Goal: Task Accomplishment & Management: Manage account settings

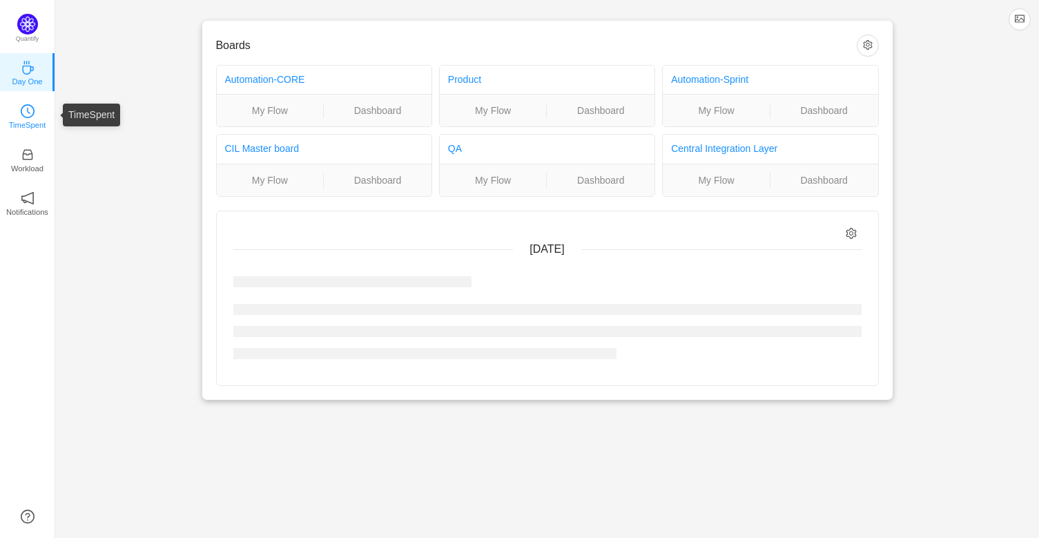
click at [35, 112] on link "TimeSpent" at bounding box center [28, 115] width 14 height 14
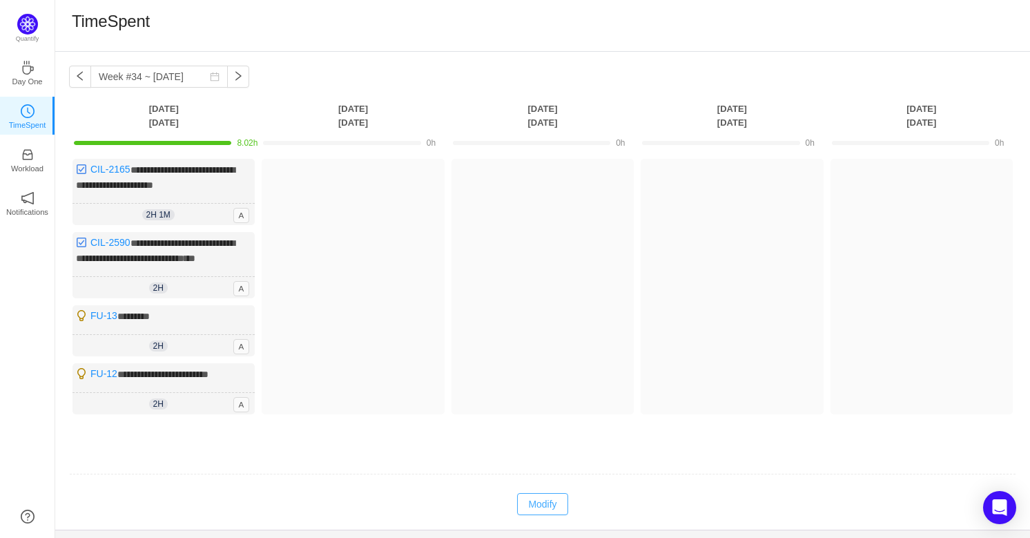
click at [545, 499] on button "Modify" at bounding box center [542, 504] width 50 height 22
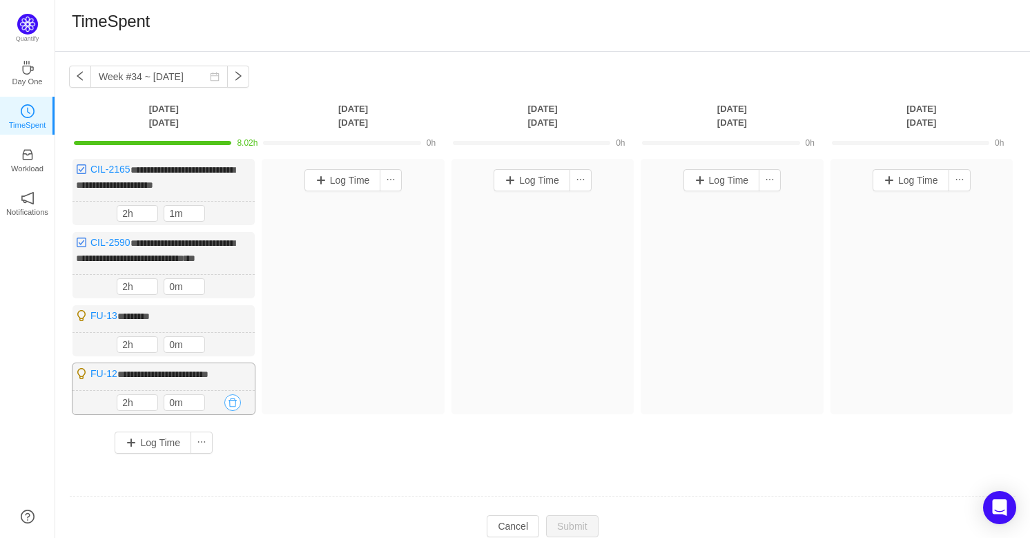
click at [226, 396] on button "button" at bounding box center [232, 402] width 17 height 17
click at [224, 461] on button "Yes" at bounding box center [216, 457] width 27 height 17
click at [232, 343] on button "button" at bounding box center [232, 344] width 17 height 17
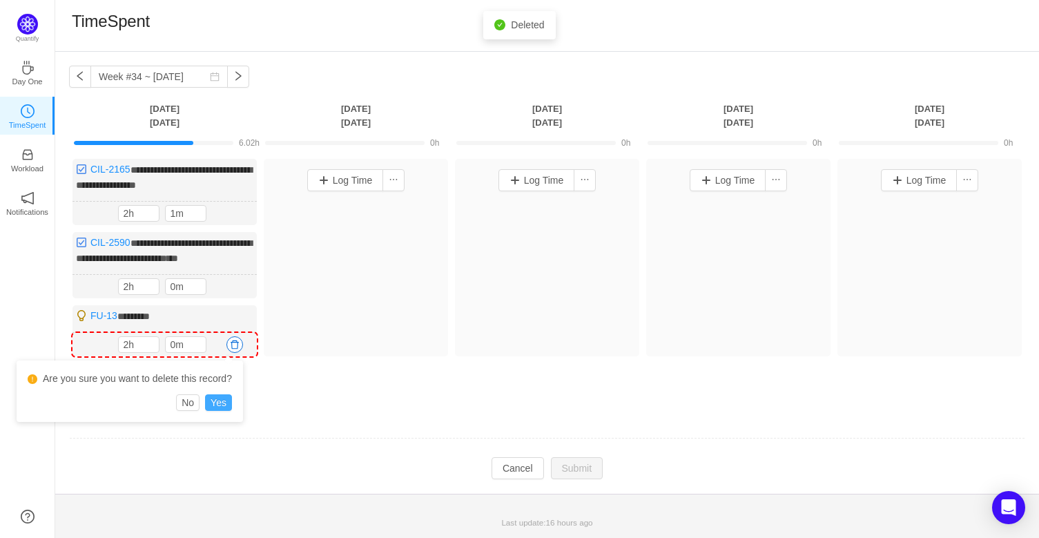
click at [217, 405] on button "Yes" at bounding box center [218, 402] width 27 height 17
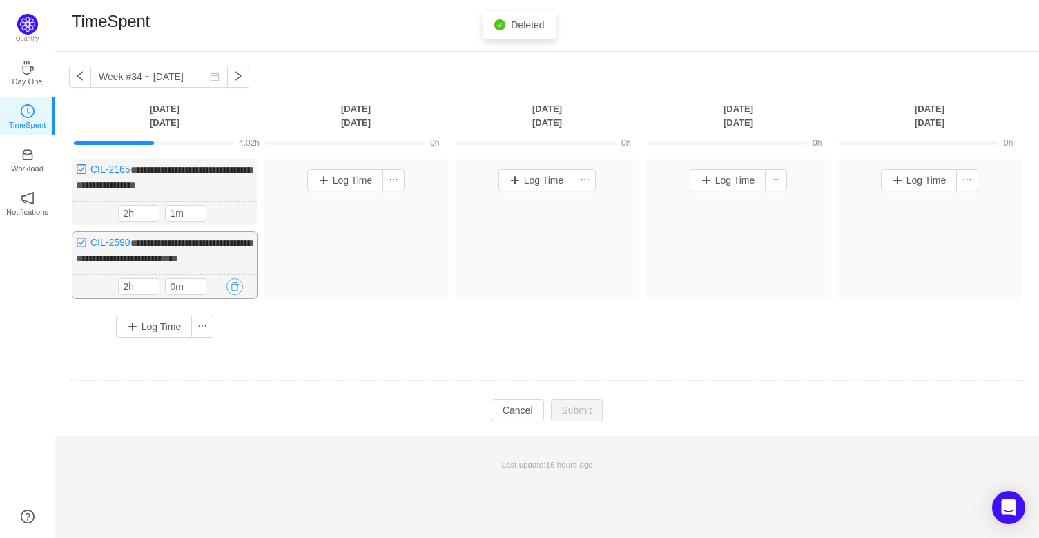
click at [233, 284] on button "button" at bounding box center [234, 286] width 17 height 17
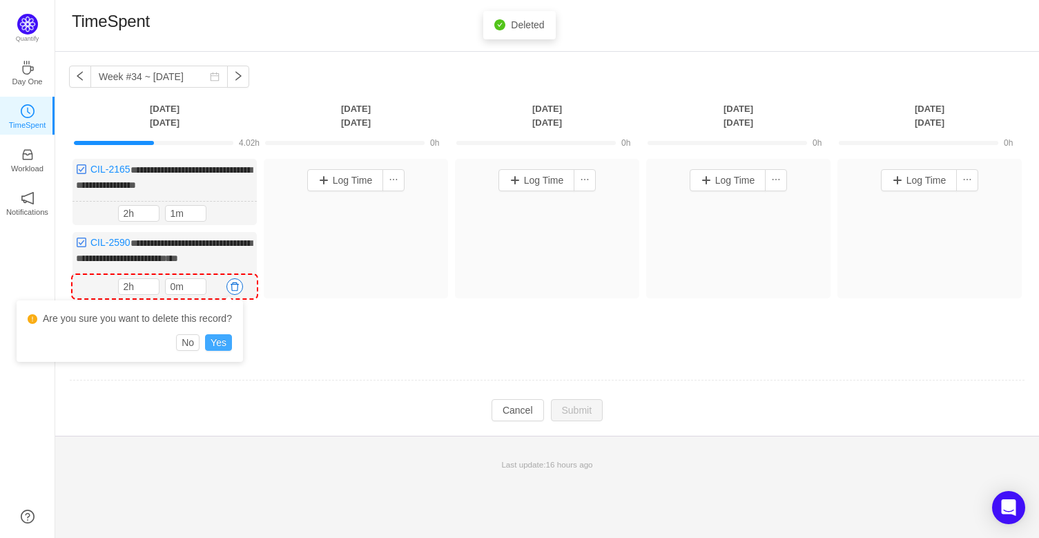
click at [225, 340] on button "Yes" at bounding box center [218, 342] width 27 height 17
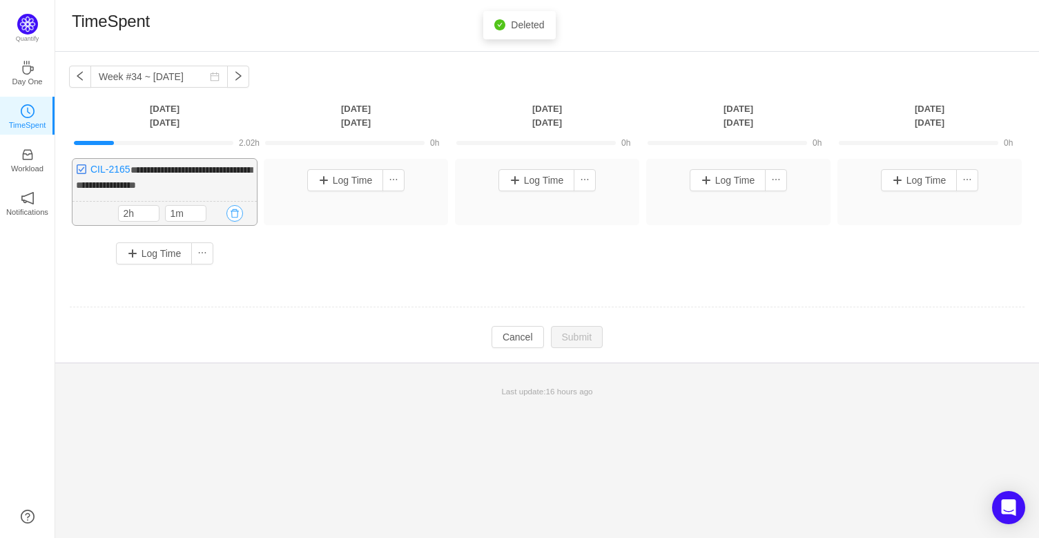
click at [236, 215] on button "button" at bounding box center [234, 213] width 17 height 17
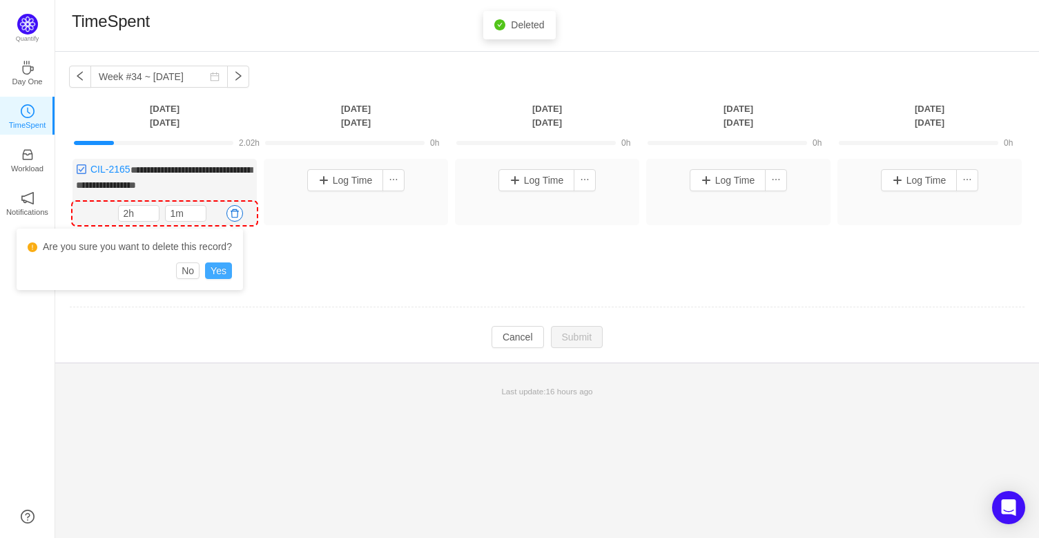
click at [214, 270] on button "Yes" at bounding box center [218, 270] width 27 height 17
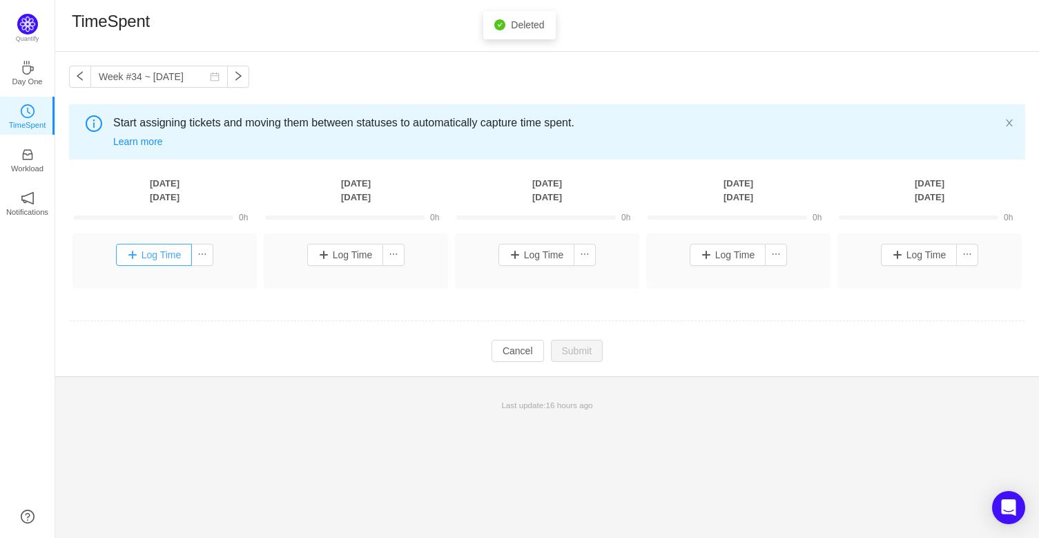
click at [160, 257] on button "Log Time" at bounding box center [154, 255] width 77 height 22
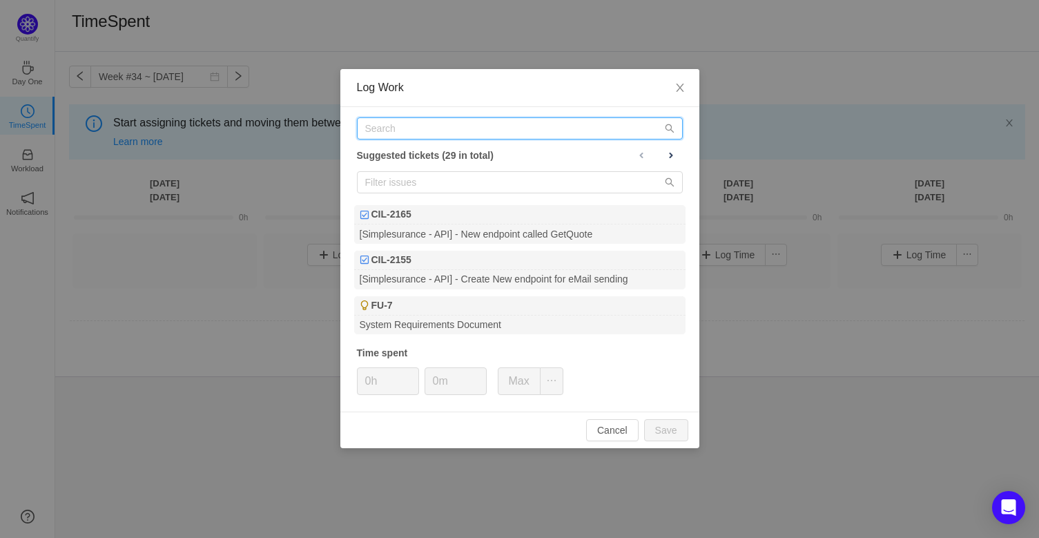
click at [528, 125] on input "text" at bounding box center [520, 128] width 326 height 22
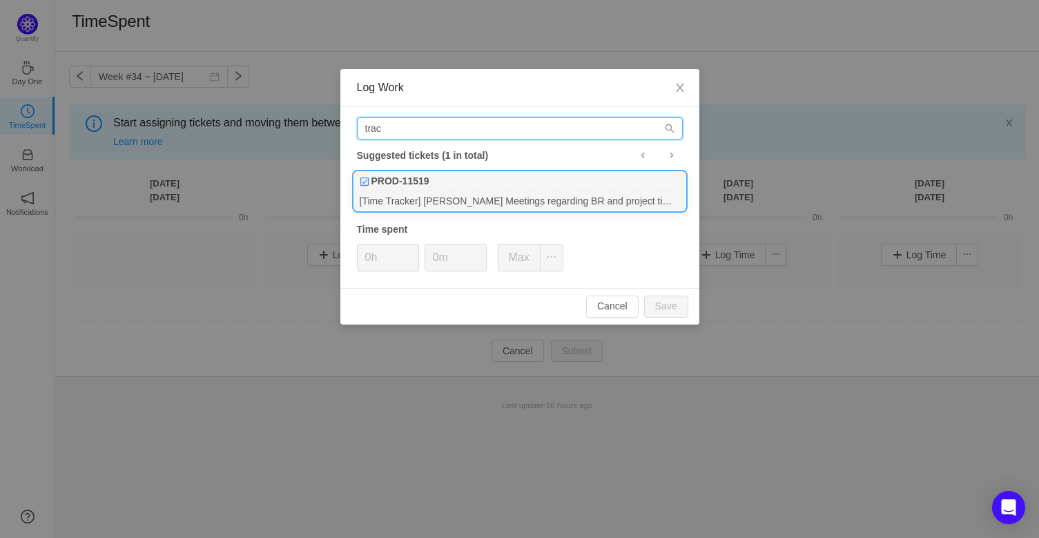
type input "trac"
click at [504, 185] on div "PROD-11519" at bounding box center [519, 181] width 331 height 19
click at [378, 260] on input "0h" at bounding box center [388, 257] width 61 height 26
click at [370, 258] on input "0h" at bounding box center [388, 257] width 61 height 26
drag, startPoint x: 371, startPoint y: 258, endPoint x: 345, endPoint y: 252, distance: 27.6
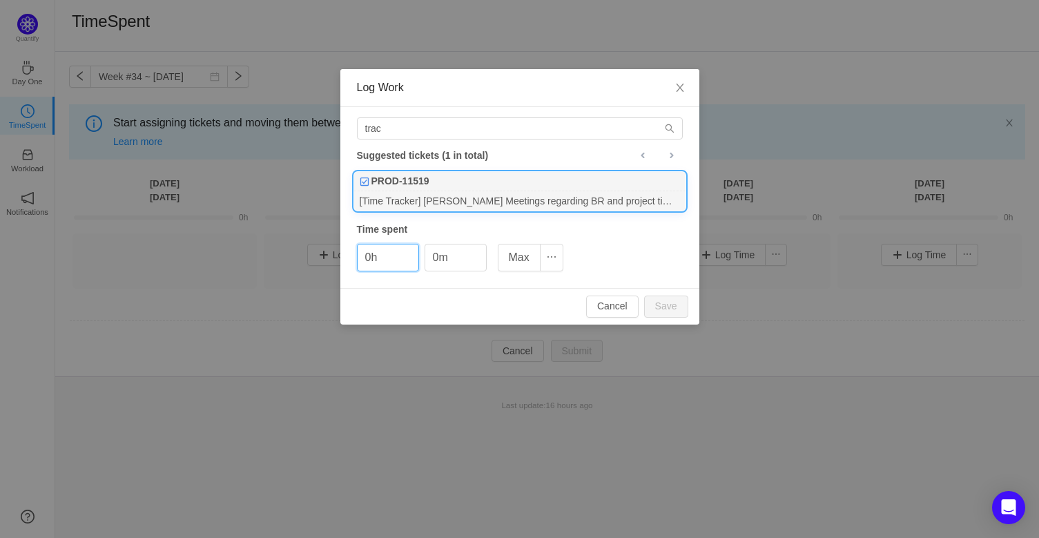
click at [345, 252] on div "trac Suggested tickets (1 in total) PROD-11519 [Time Tracker] [PERSON_NAME] Mee…" at bounding box center [519, 197] width 359 height 181
click at [677, 305] on button "Save" at bounding box center [666, 307] width 44 height 22
type input "0h"
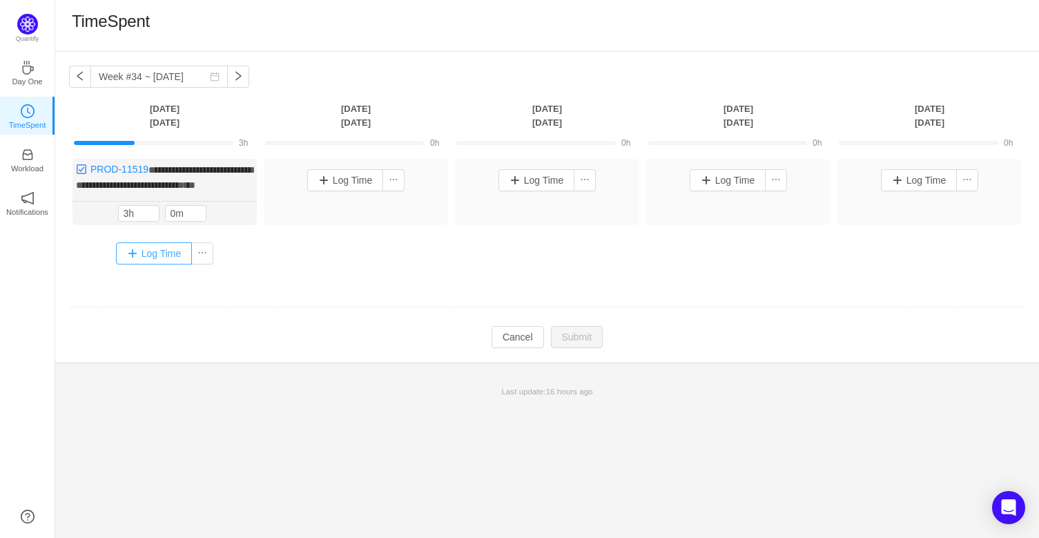
click at [164, 263] on button "Log Time" at bounding box center [154, 253] width 77 height 22
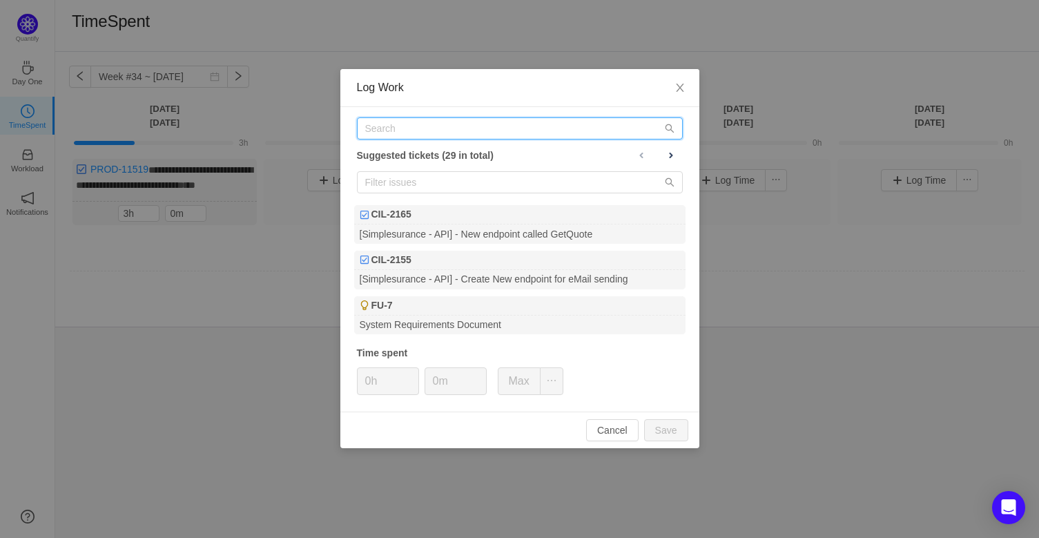
click at [435, 119] on input "text" at bounding box center [520, 128] width 326 height 22
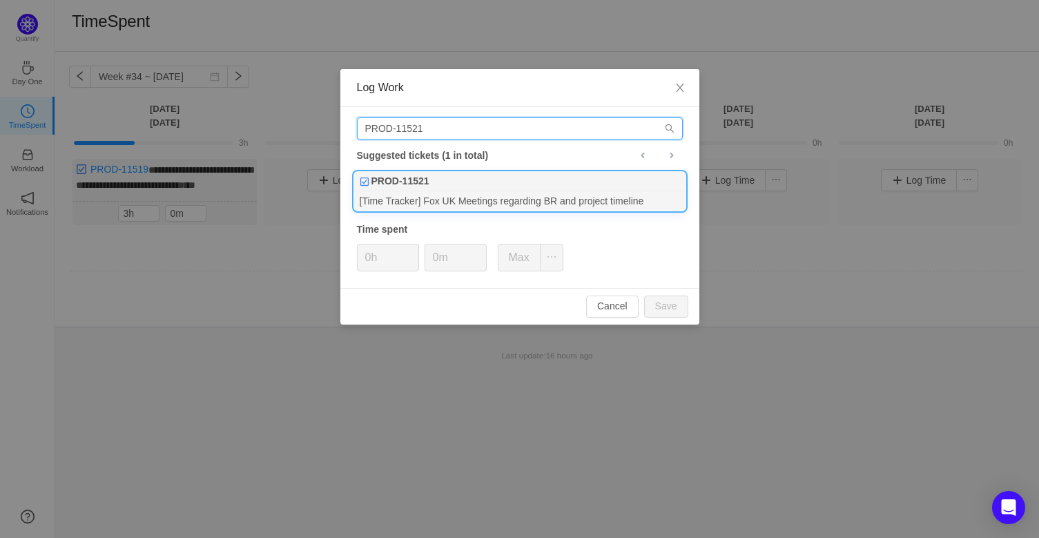
type input "PROD-11521"
click at [452, 188] on div "PROD-11521" at bounding box center [519, 181] width 331 height 19
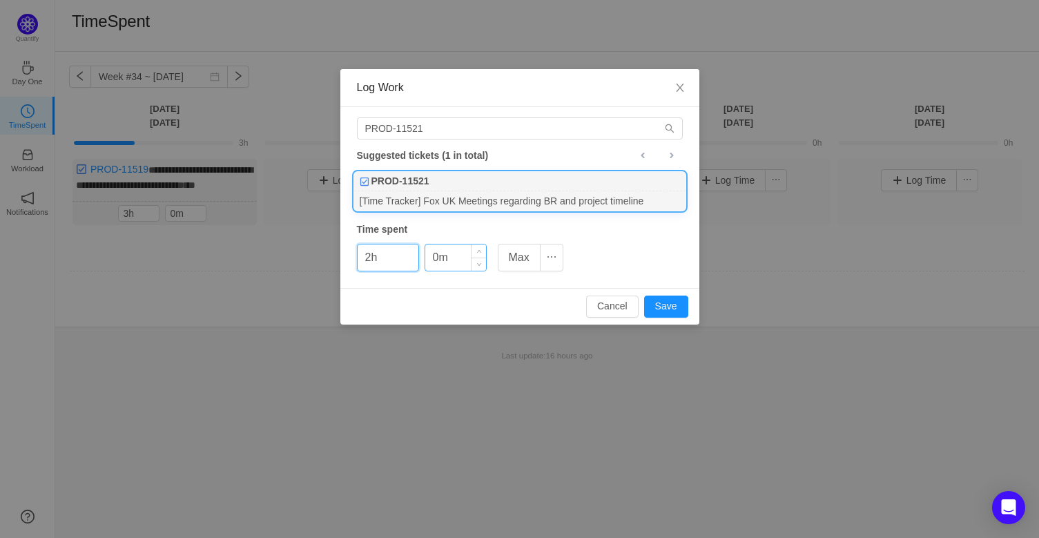
type input "2h"
click at [449, 256] on input "0m" at bounding box center [455, 257] width 61 height 26
click at [434, 258] on input "0m" at bounding box center [455, 257] width 61 height 26
type input "30m"
click at [675, 305] on button "Save" at bounding box center [666, 307] width 44 height 22
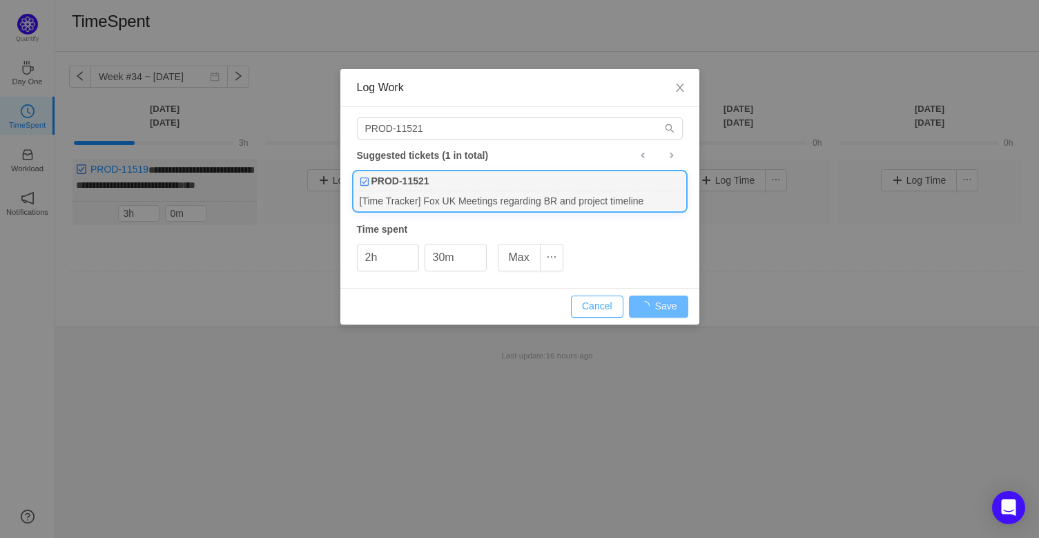
type input "0h"
type input "0m"
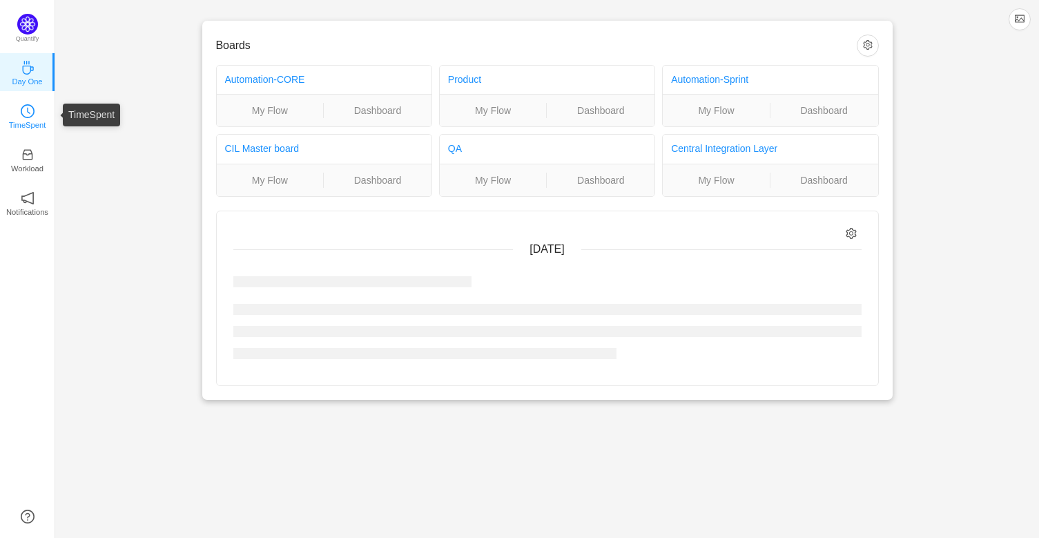
click at [33, 120] on p "TimeSpent" at bounding box center [27, 125] width 37 height 12
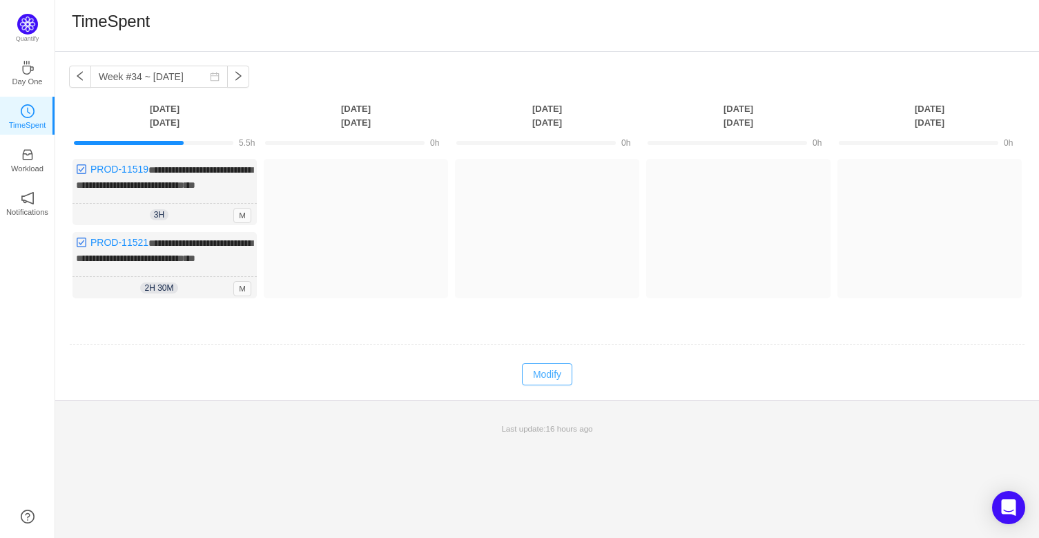
click at [559, 385] on button "Modify" at bounding box center [547, 374] width 50 height 22
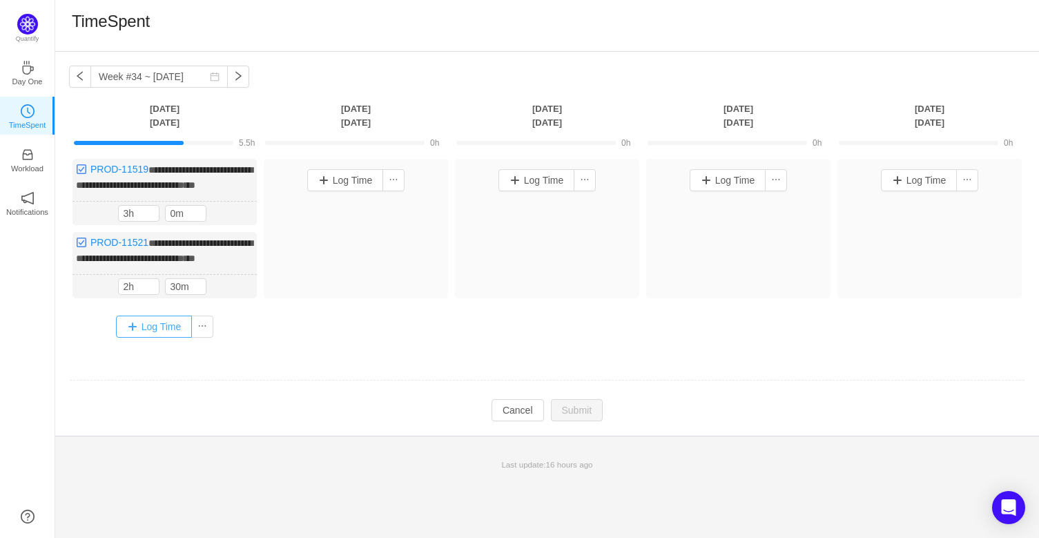
click at [162, 338] on button "Log Time" at bounding box center [154, 327] width 77 height 22
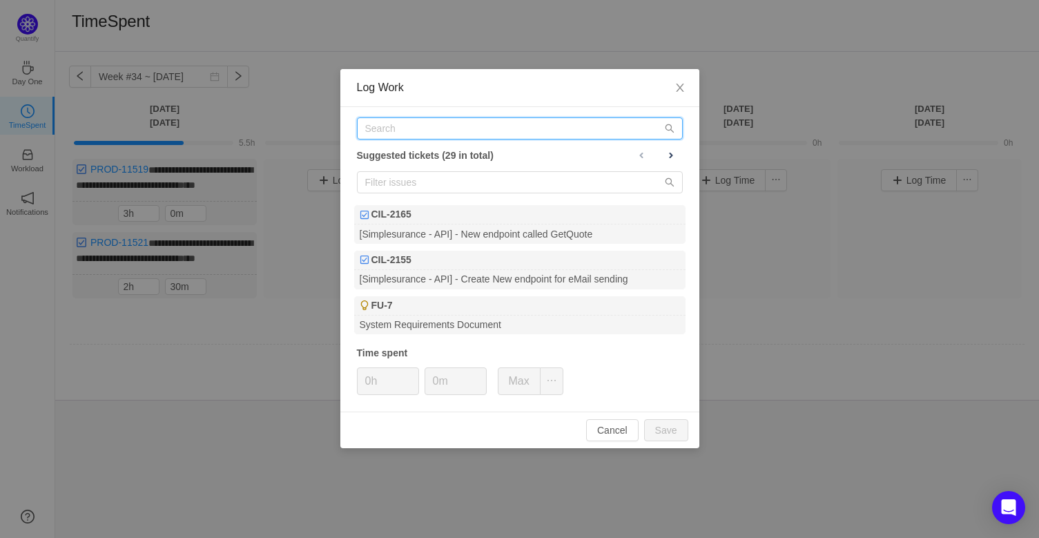
click at [521, 133] on input "text" at bounding box center [520, 128] width 326 height 22
click at [671, 156] on span at bounding box center [671, 155] width 11 height 11
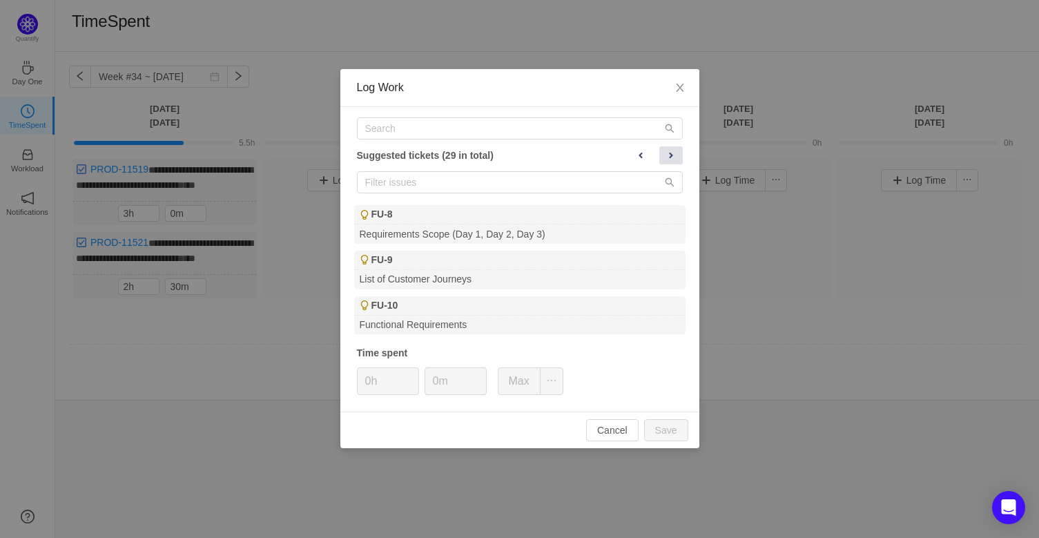
click at [671, 156] on span at bounding box center [671, 155] width 11 height 11
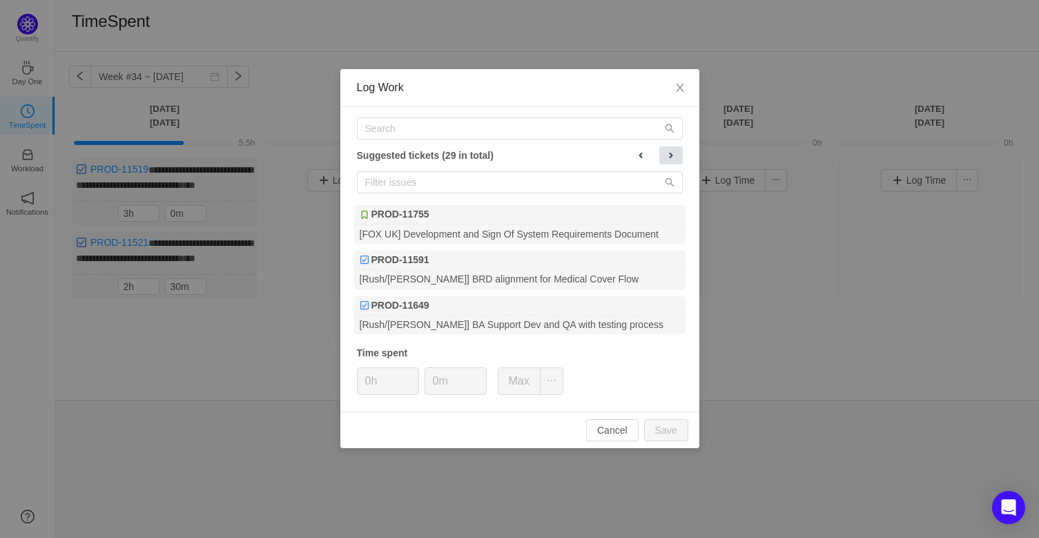
click at [671, 156] on span at bounding box center [671, 155] width 11 height 11
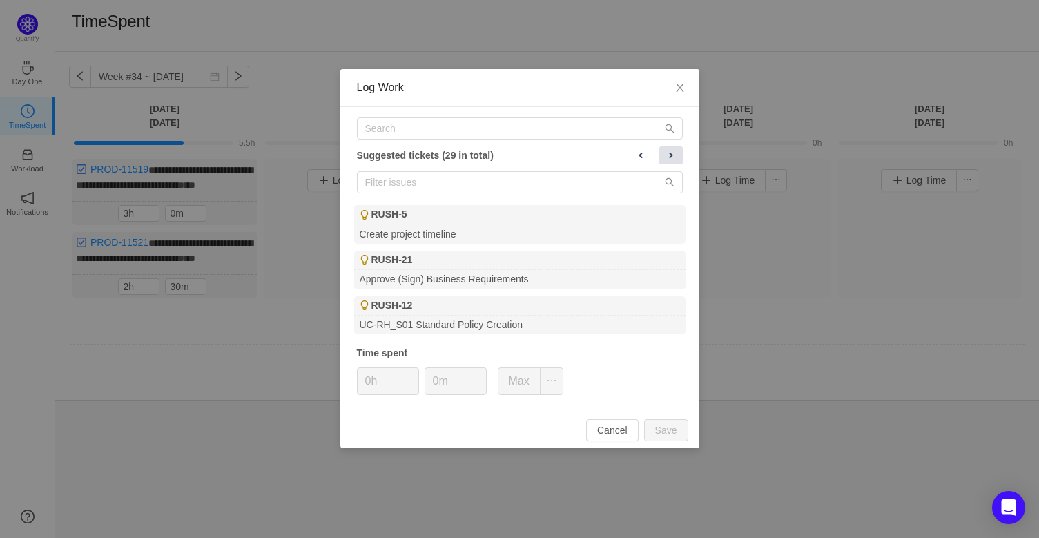
click at [671, 156] on span at bounding box center [671, 155] width 11 height 11
click at [559, 126] on input "text" at bounding box center [520, 128] width 326 height 22
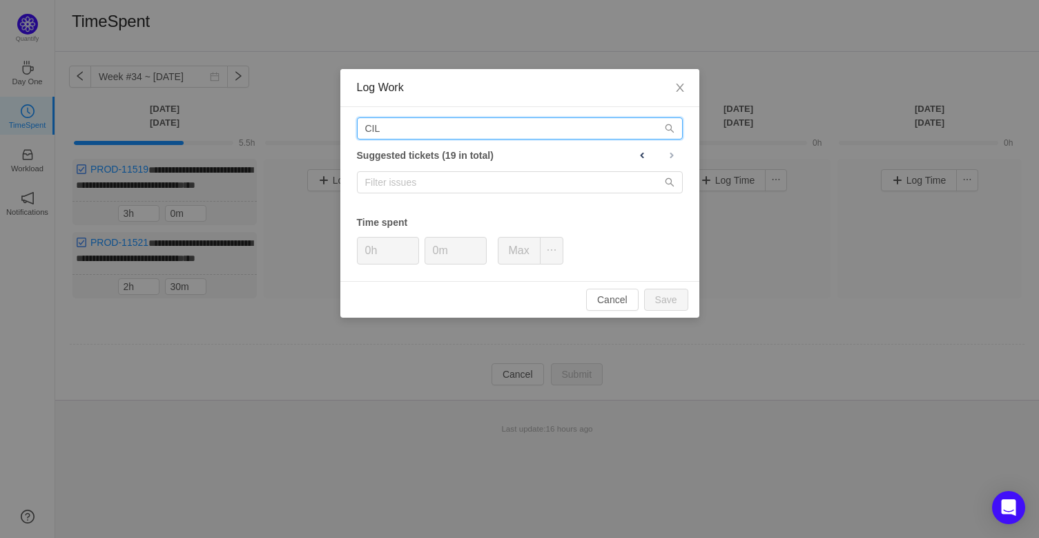
type input "CIL-"
drag, startPoint x: 559, startPoint y: 126, endPoint x: 338, endPoint y: 117, distance: 220.4
click at [338, 117] on div "Log Work CIL- Suggested tickets (19 in total) Time spent 0h 0m Max Cancel Save" at bounding box center [519, 269] width 1039 height 538
click at [682, 82] on span "Close" at bounding box center [680, 88] width 39 height 39
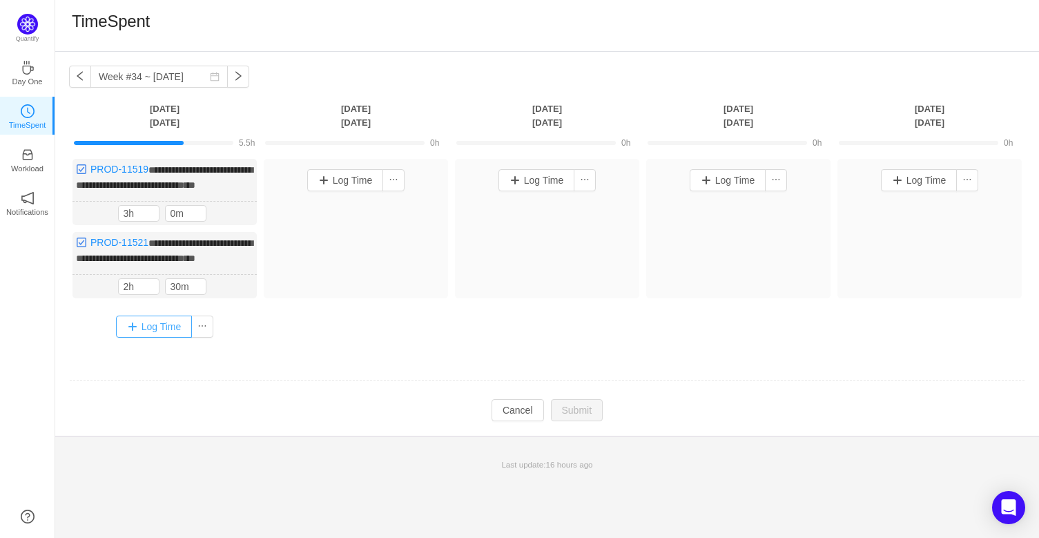
click at [165, 338] on button "Log Time" at bounding box center [154, 327] width 77 height 22
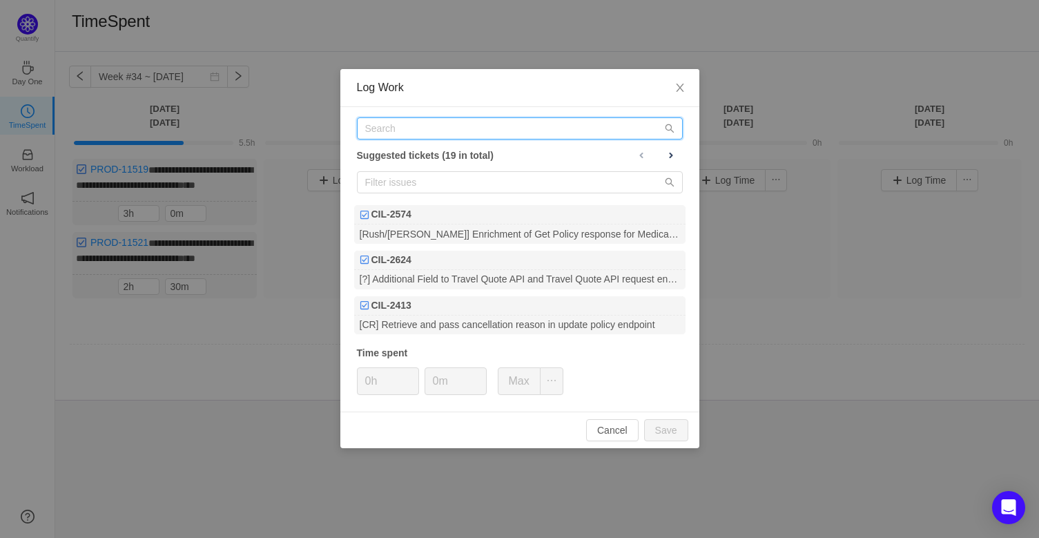
click at [438, 133] on input "text" at bounding box center [520, 128] width 326 height 22
paste input "CIL-2574"
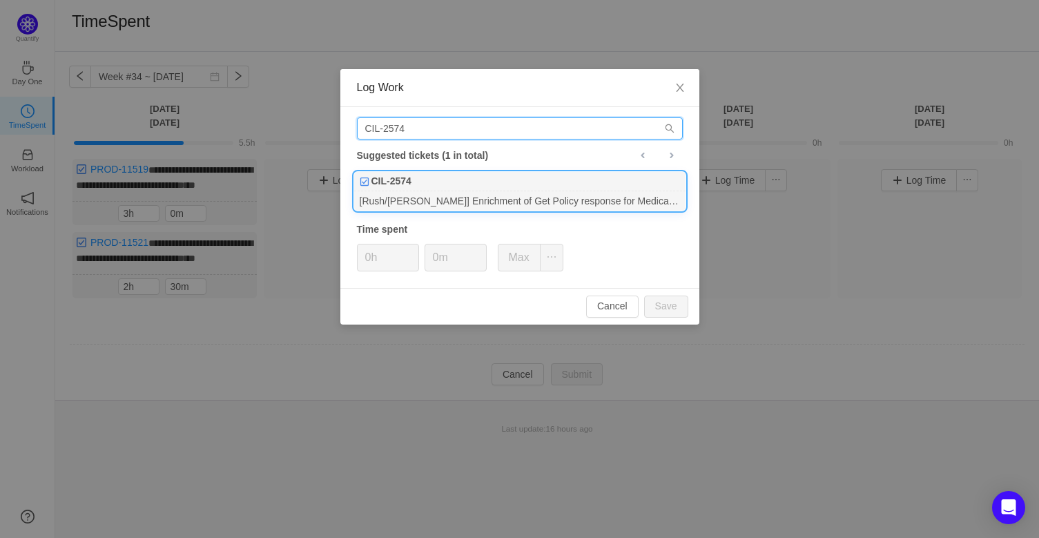
type input "CIL-2574"
click at [452, 201] on div "[Rush/Hays] Enrichment of Get Policy response for Medical Quote&Buy flow" at bounding box center [519, 200] width 331 height 19
click at [431, 261] on input "0m" at bounding box center [455, 257] width 61 height 26
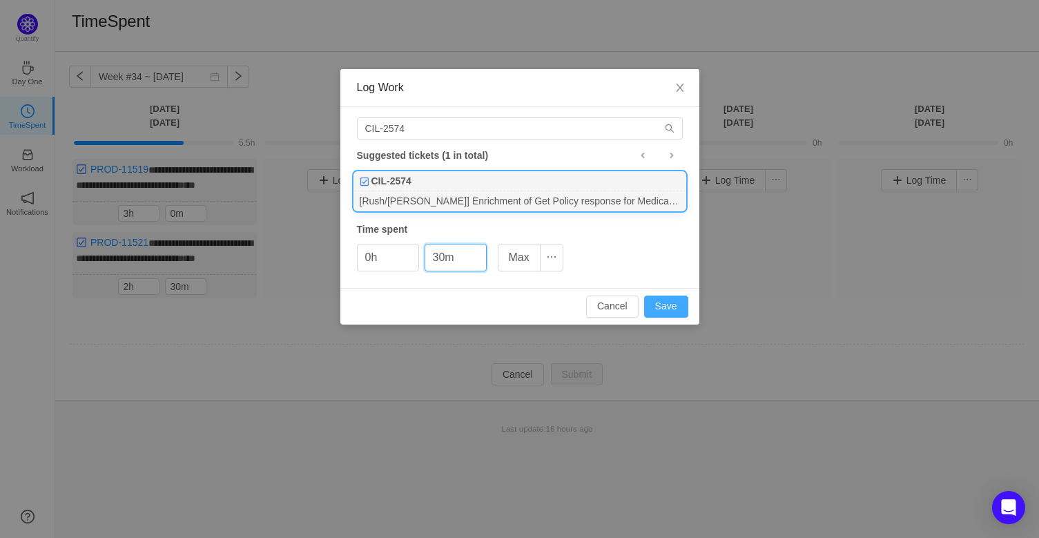
click at [664, 305] on button "Save" at bounding box center [666, 307] width 44 height 22
type input "0m"
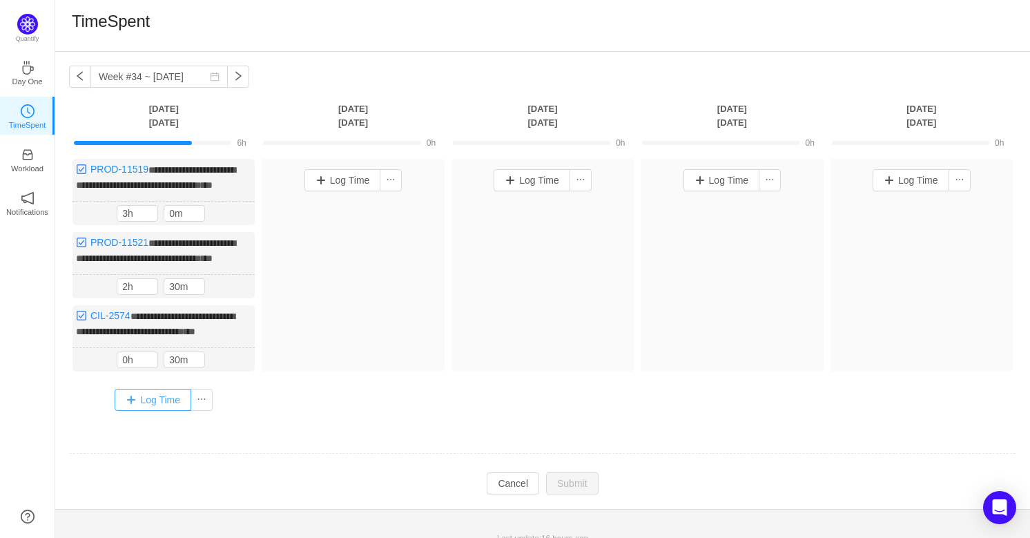
click at [132, 411] on button "Log Time" at bounding box center [153, 400] width 77 height 22
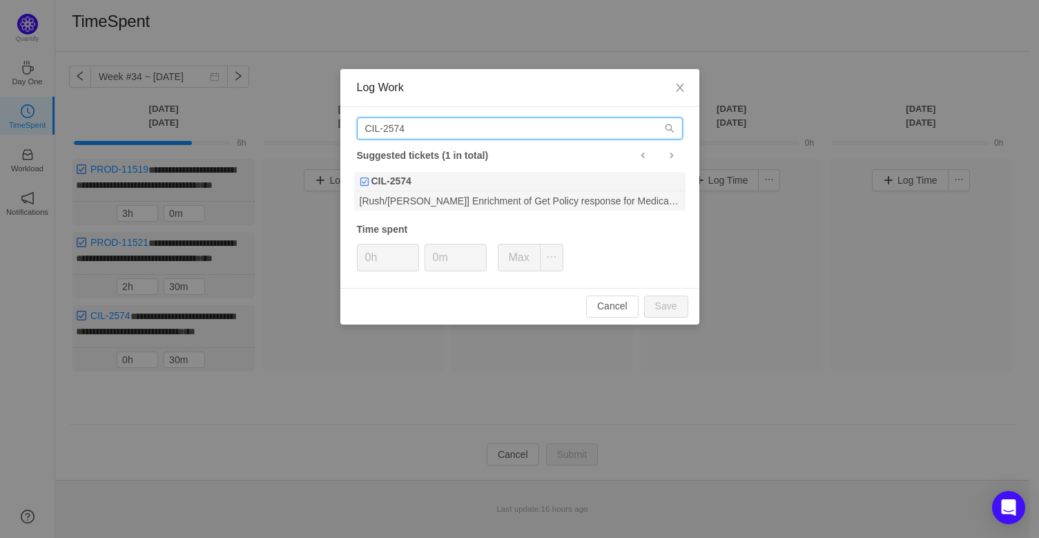
drag, startPoint x: 423, startPoint y: 134, endPoint x: 276, endPoint y: 136, distance: 146.4
click at [276, 136] on div "Log Work CIL-2574 Suggested tickets (1 in total) CIL-2574 [Rush/Hays] Enrichmen…" at bounding box center [519, 269] width 1039 height 538
paste input "413"
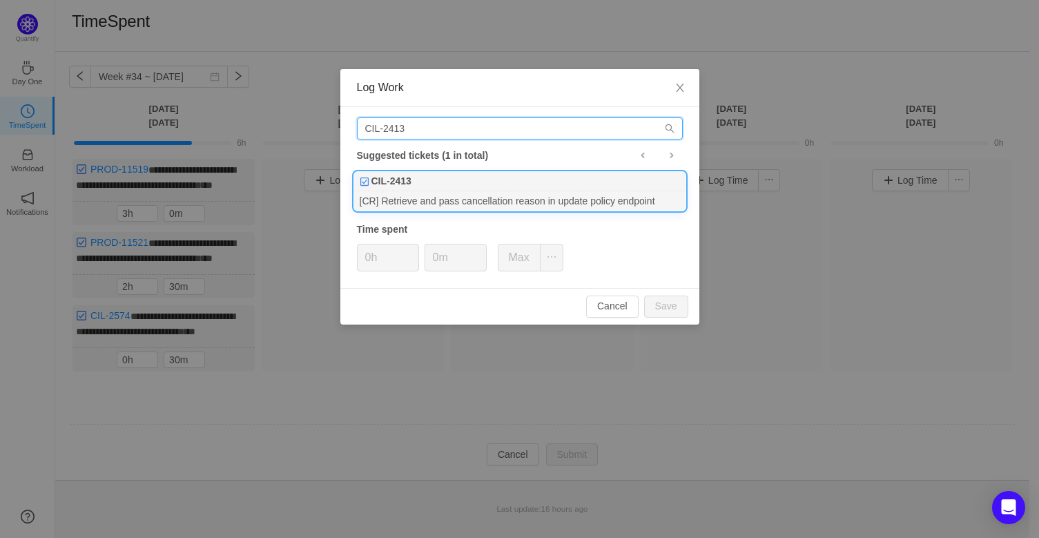
type input "CIL-2413"
click at [443, 189] on div "CIL-2413" at bounding box center [519, 181] width 331 height 19
click at [434, 253] on input "0m" at bounding box center [455, 257] width 61 height 26
click at [654, 301] on button "Save" at bounding box center [666, 307] width 44 height 22
type input "0m"
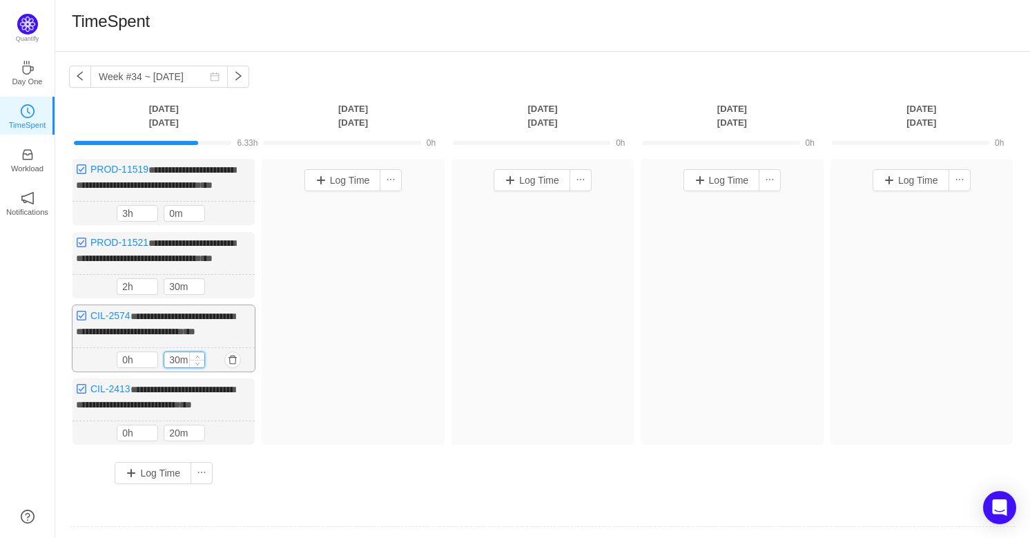
click at [172, 367] on input "30m" at bounding box center [184, 359] width 40 height 15
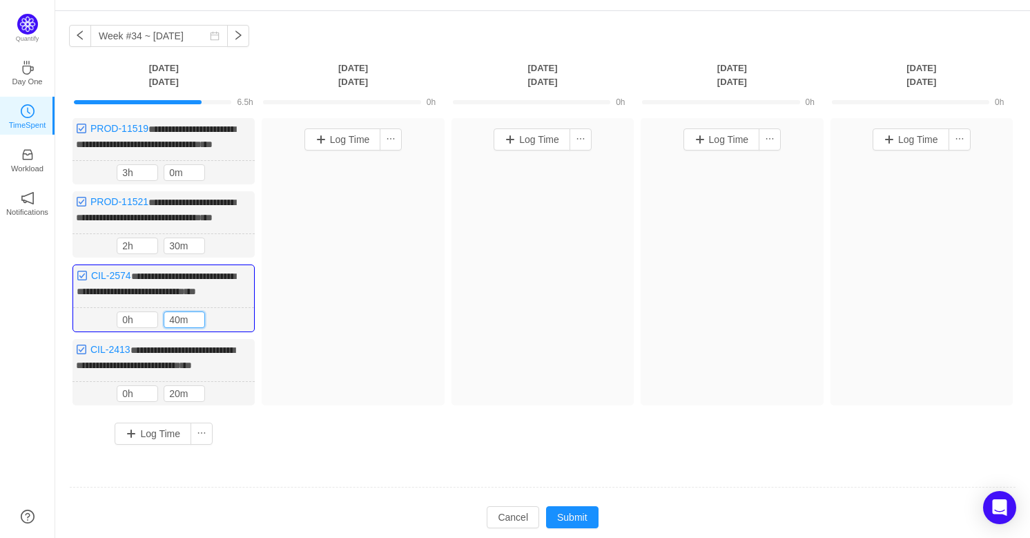
scroll to position [62, 0]
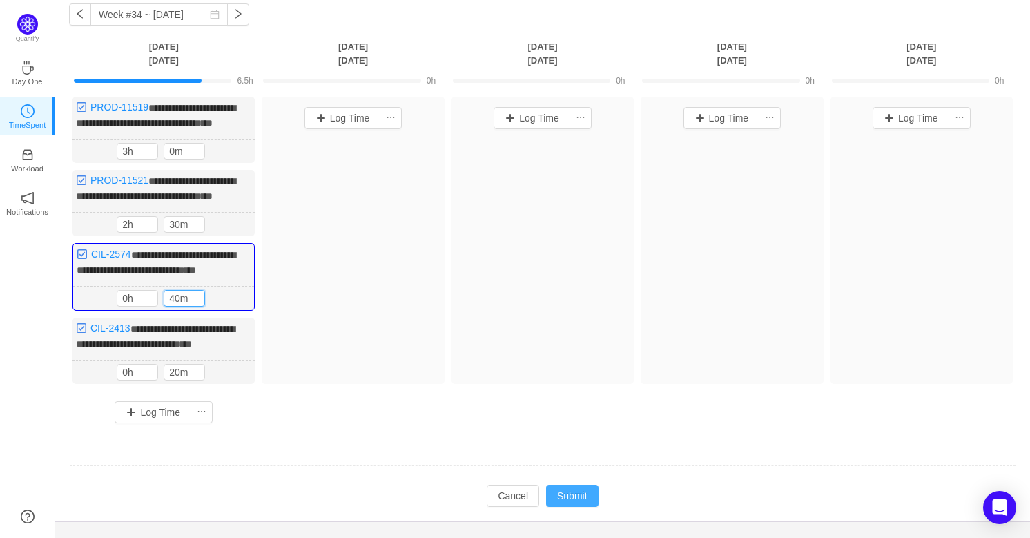
type input "40m"
click at [571, 507] on button "Submit" at bounding box center [572, 496] width 52 height 22
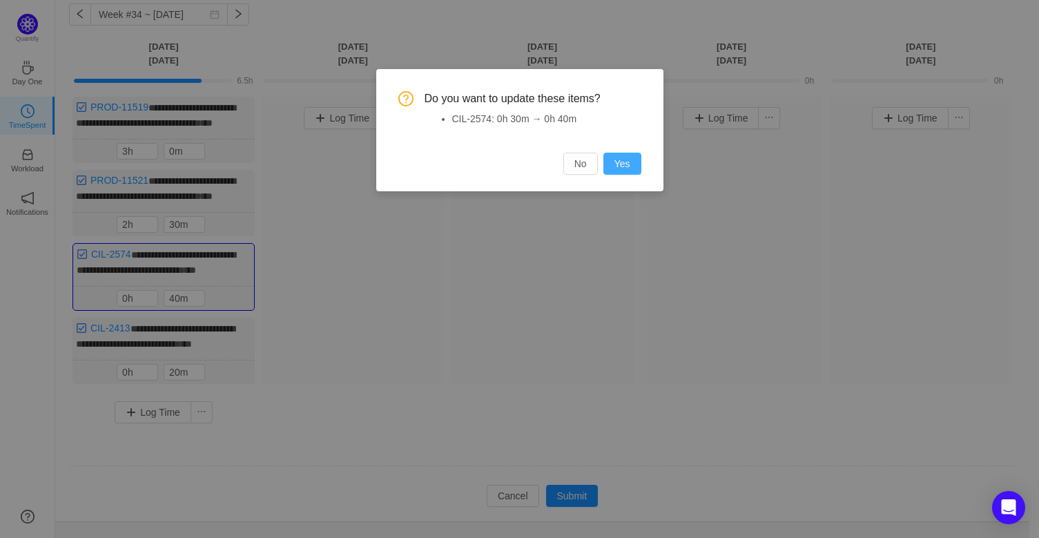
click at [621, 157] on button "Yes" at bounding box center [622, 164] width 38 height 22
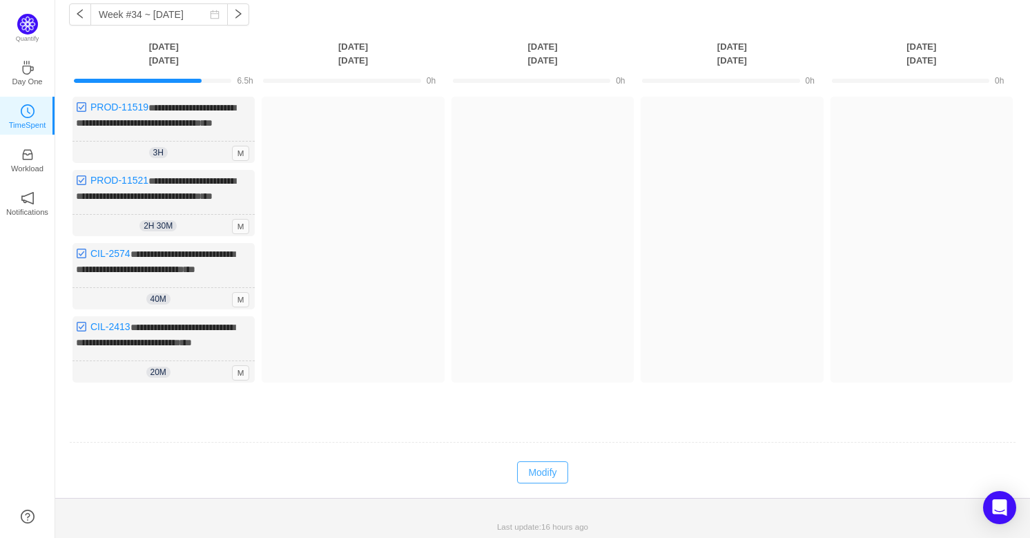
click at [535, 483] on button "Modify" at bounding box center [542, 472] width 50 height 22
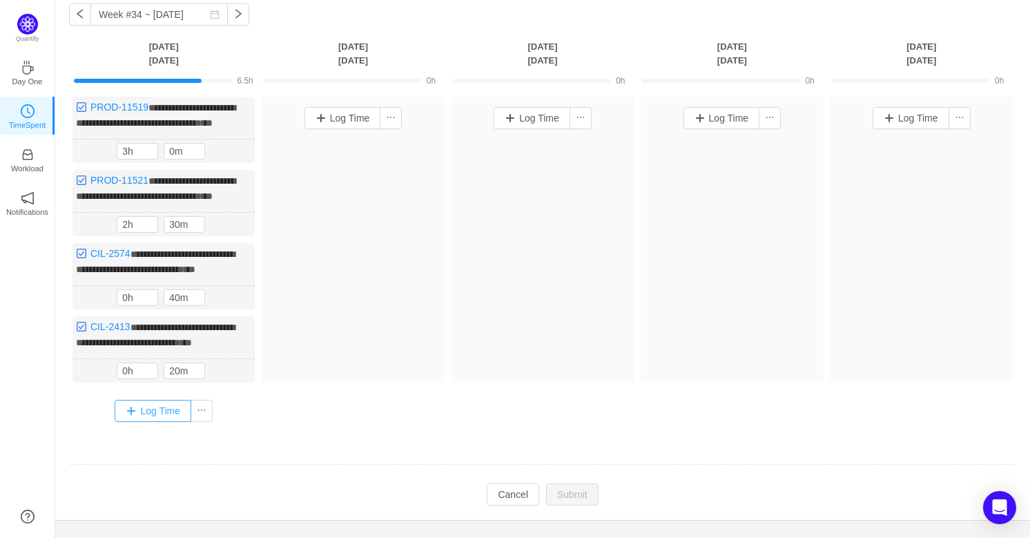
click at [162, 422] on button "Log Time" at bounding box center [153, 411] width 77 height 22
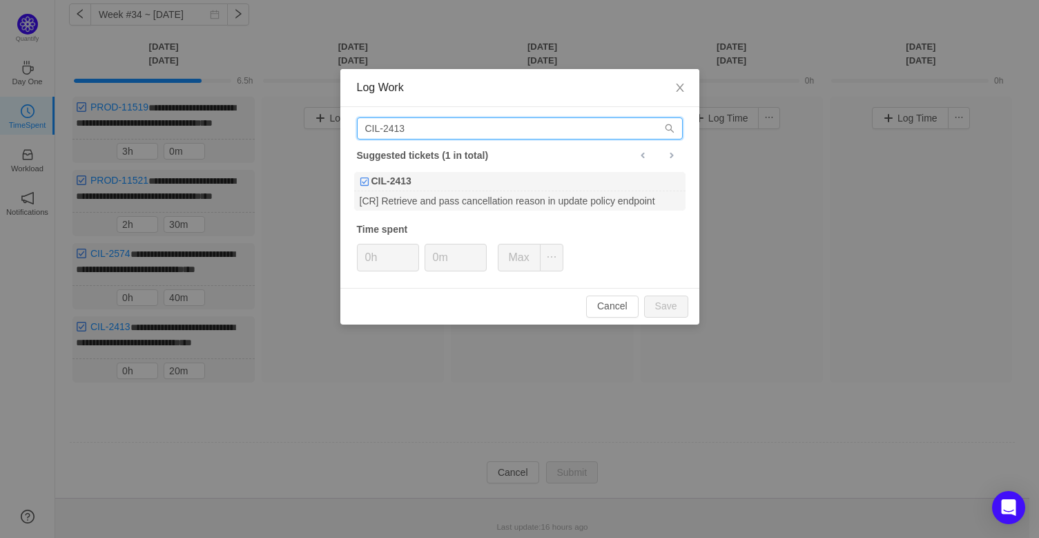
drag, startPoint x: 284, startPoint y: 142, endPoint x: 241, endPoint y: 142, distance: 43.5
click at [243, 141] on div "Log Work CIL-2413 Suggested tickets (1 in total) CIL-2413 [CR] Retrieve and pas…" at bounding box center [519, 269] width 1039 height 538
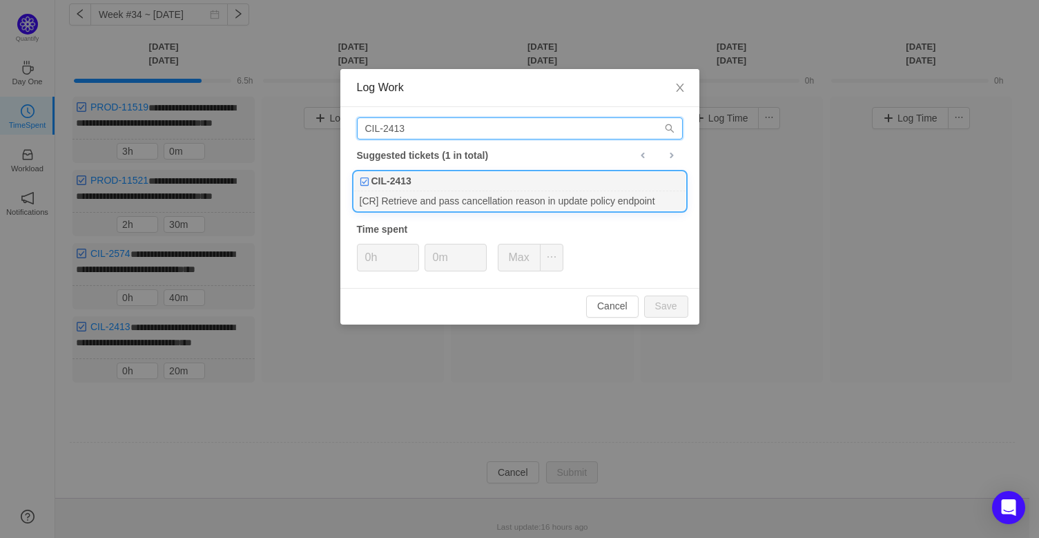
paste input "20"
type input "CIL-2420"
click at [423, 191] on div "[CR] Add email & phone number to Update Insured Person endpoint" at bounding box center [519, 200] width 331 height 19
click at [434, 256] on input "0m" at bounding box center [455, 257] width 61 height 26
click at [669, 308] on button "Save" at bounding box center [666, 307] width 44 height 22
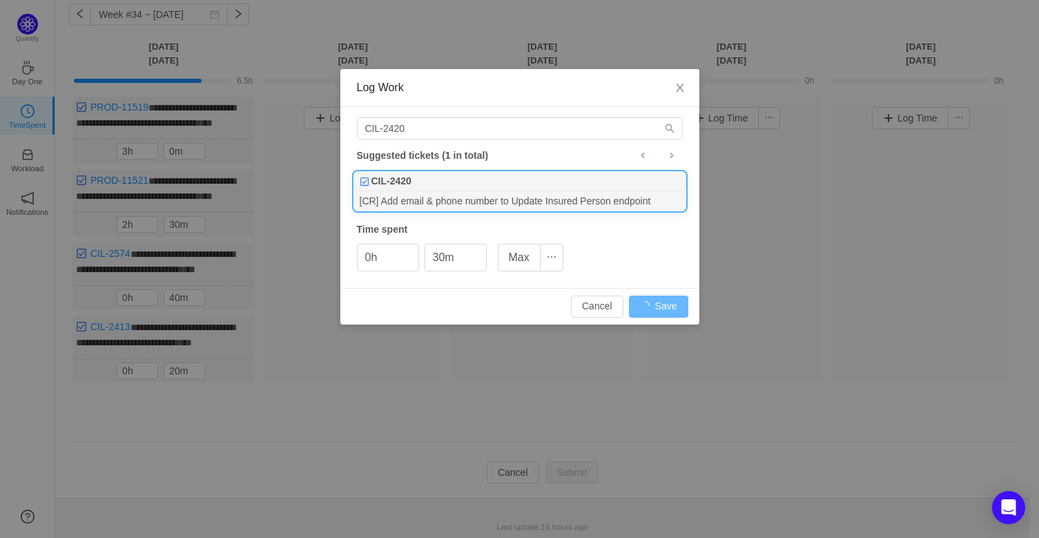
type input "0m"
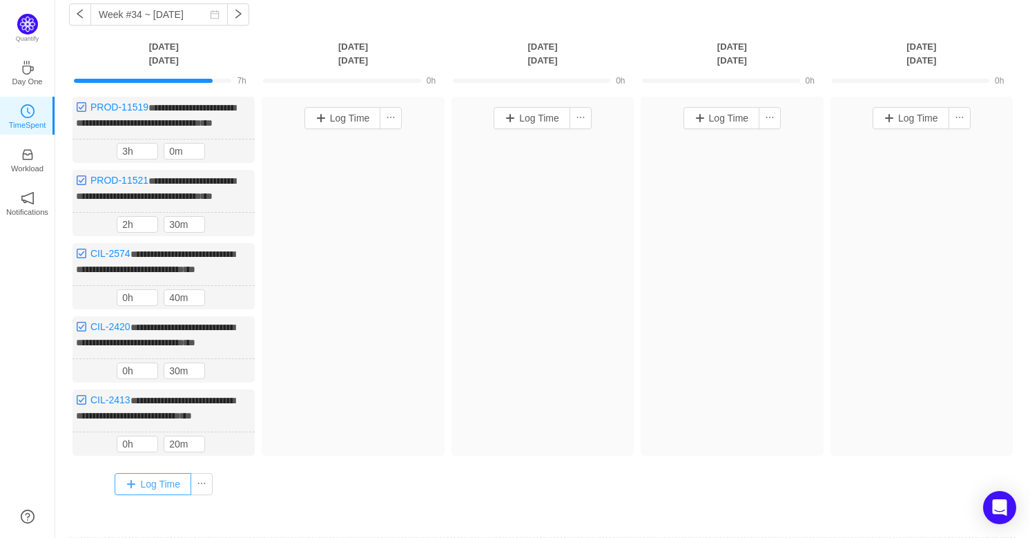
click at [153, 495] on button "Log Time" at bounding box center [153, 484] width 77 height 22
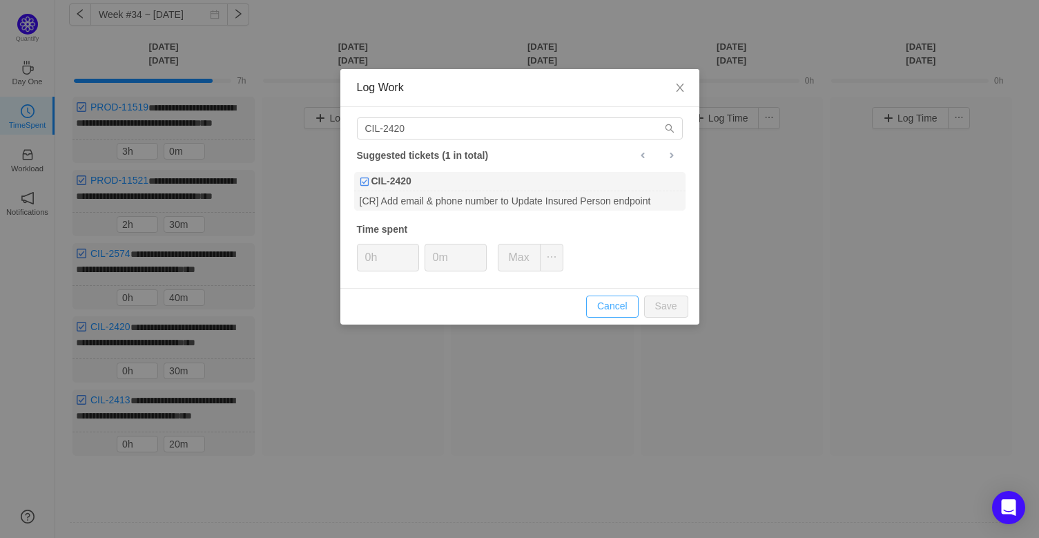
click at [626, 305] on button "Cancel" at bounding box center [612, 307] width 52 height 22
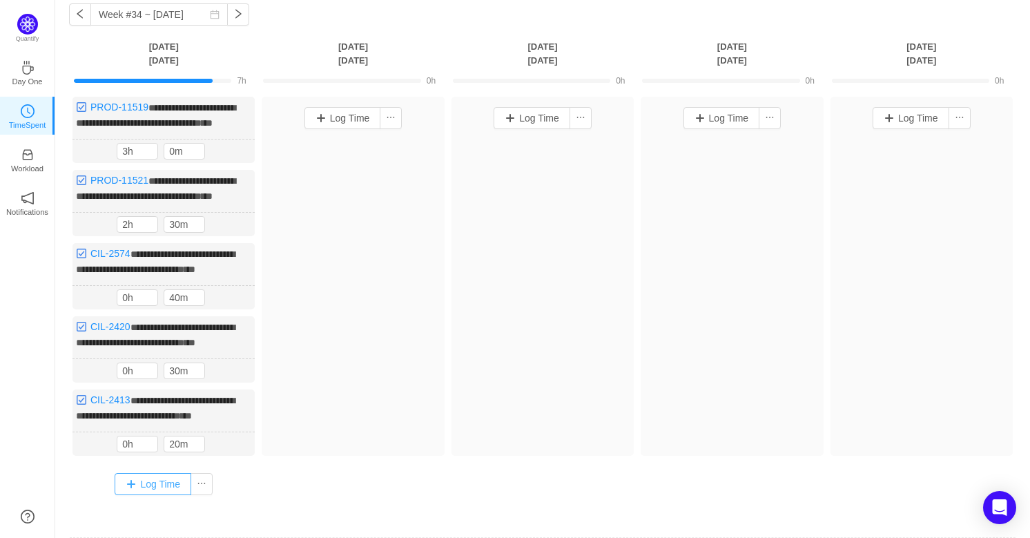
click at [155, 495] on button "Log Time" at bounding box center [153, 484] width 77 height 22
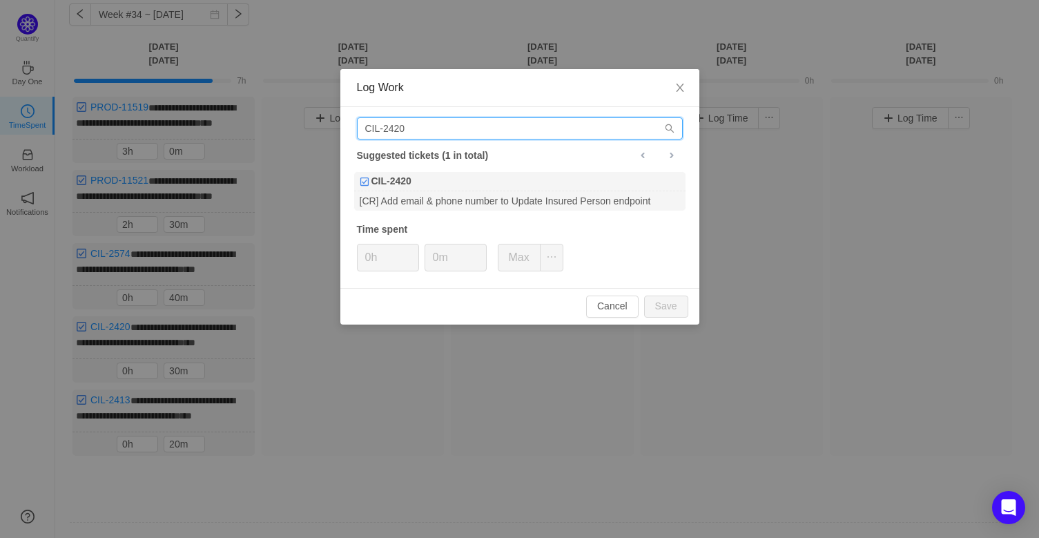
drag, startPoint x: 490, startPoint y: 135, endPoint x: 205, endPoint y: 143, distance: 284.6
click at [205, 143] on div "Log Work CIL-2420 Suggested tickets (1 in total) CIL-2420 [CR] Add email & phon…" at bounding box center [519, 269] width 1039 height 538
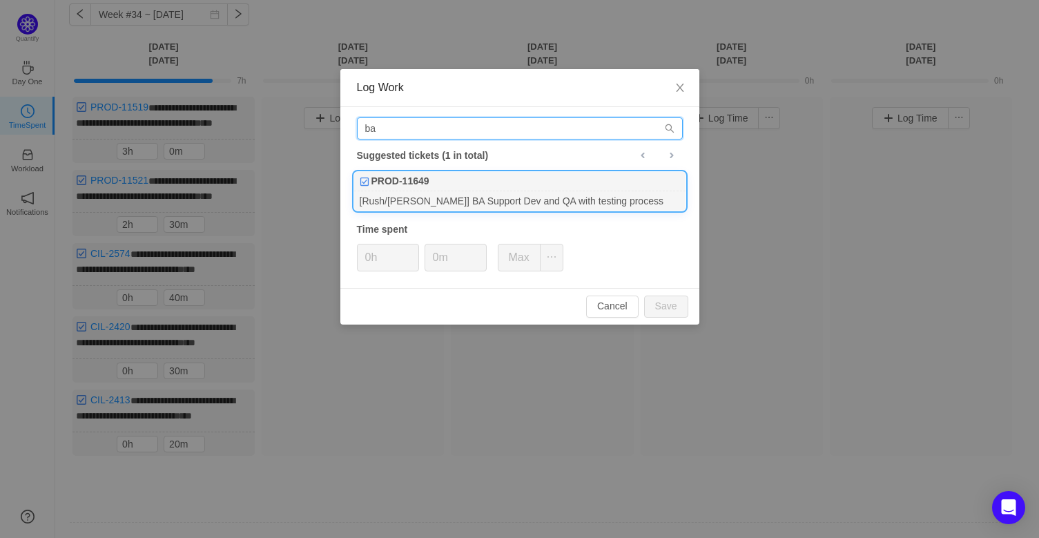
type input "ba"
click at [519, 209] on div "[Rush/Hays] BA Support Dev and QA with testing process" at bounding box center [519, 200] width 331 height 19
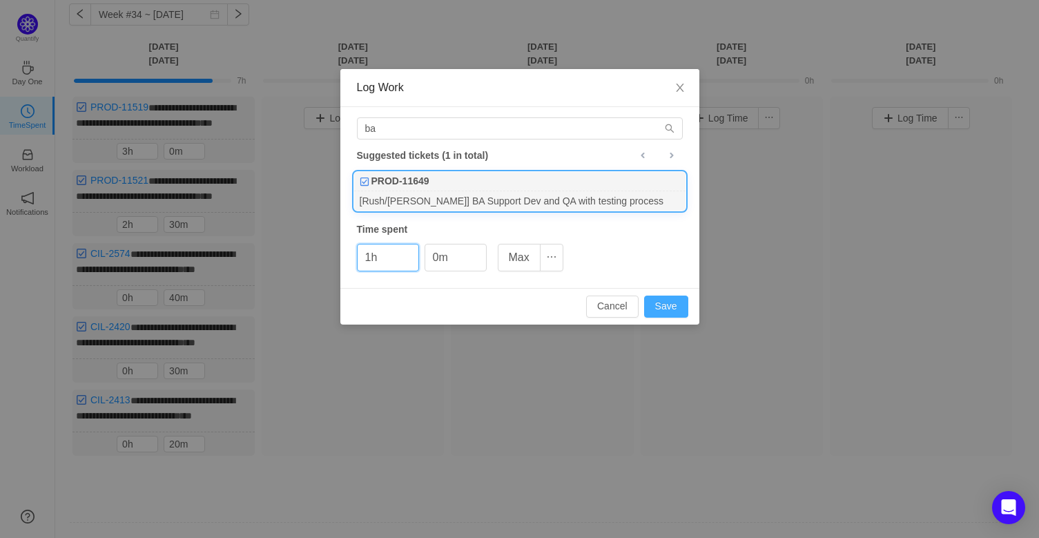
click at [660, 300] on button "Save" at bounding box center [666, 307] width 44 height 22
type input "0h"
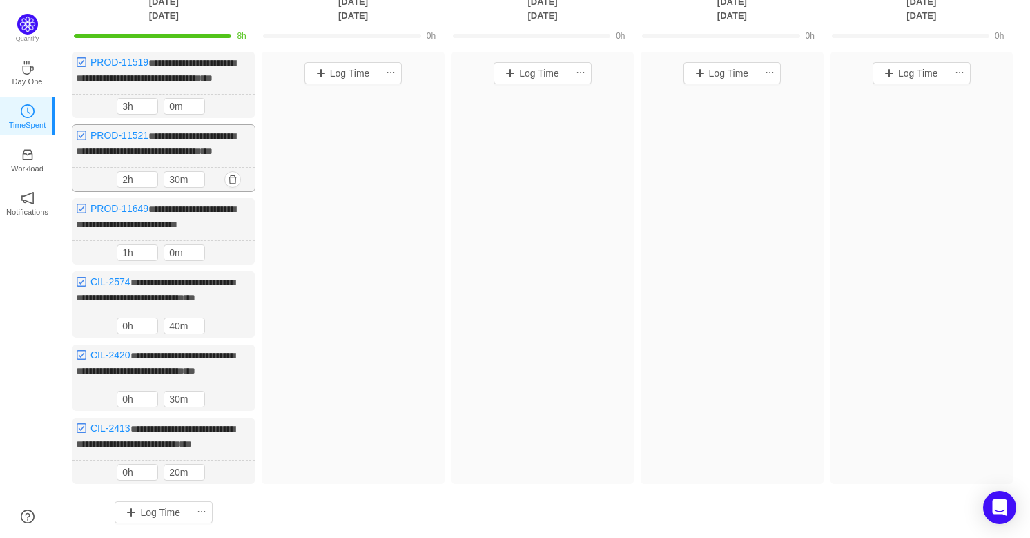
scroll to position [17, 0]
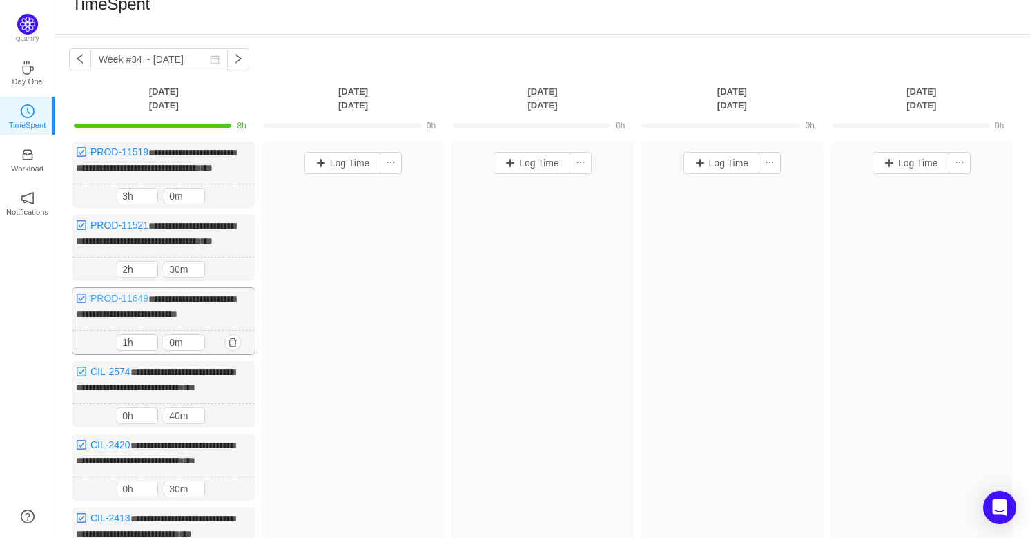
click at [119, 304] on link "PROD-11649" at bounding box center [119, 298] width 58 height 11
click at [233, 351] on button "button" at bounding box center [232, 342] width 17 height 17
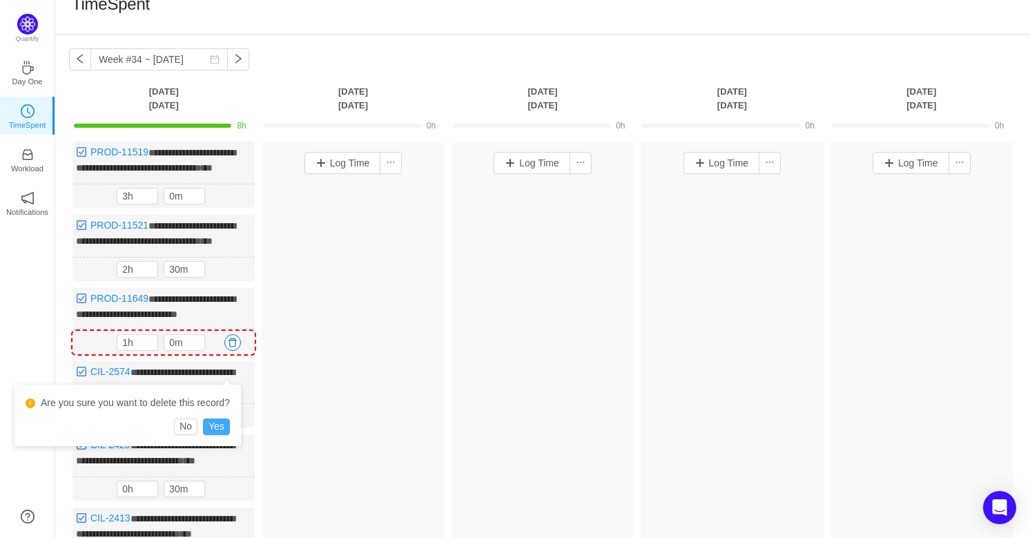
click at [215, 425] on button "Yes" at bounding box center [216, 426] width 27 height 17
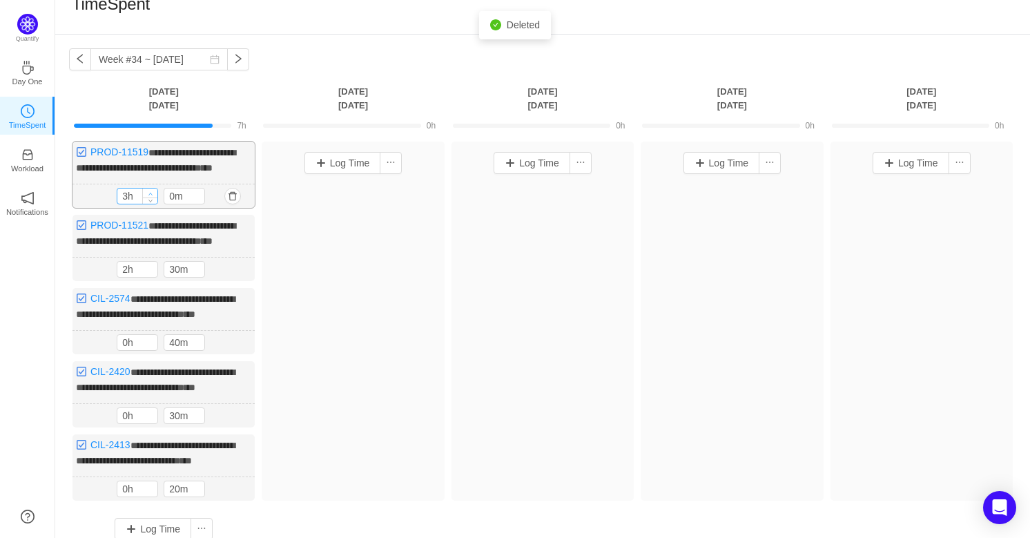
type input "4h"
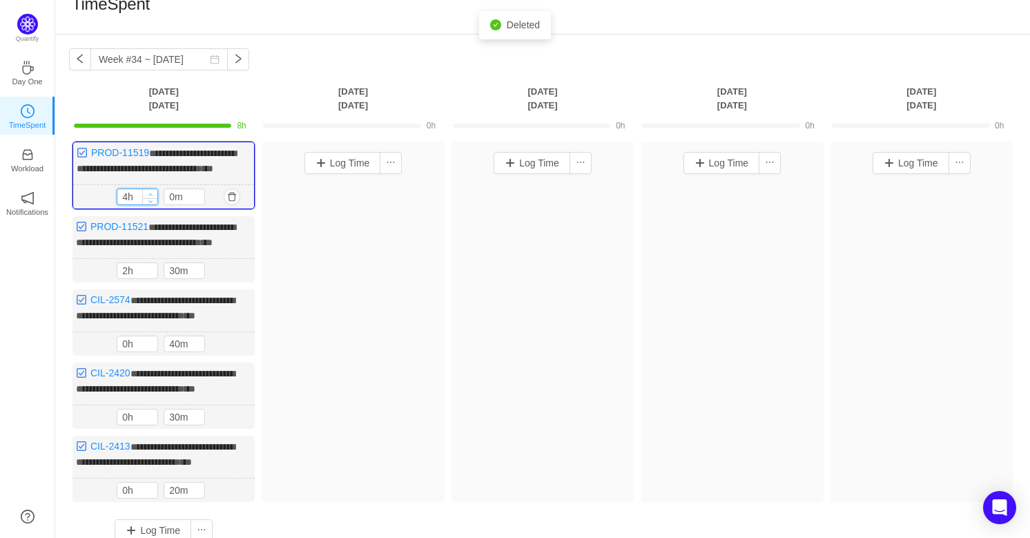
click at [151, 197] on icon "icon: up" at bounding box center [150, 194] width 5 height 5
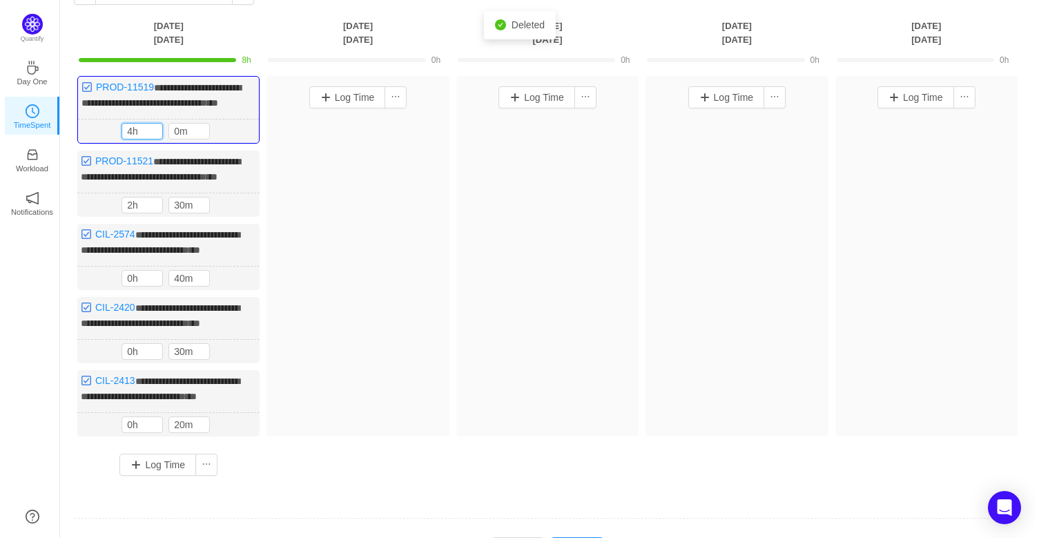
scroll to position [198, 0]
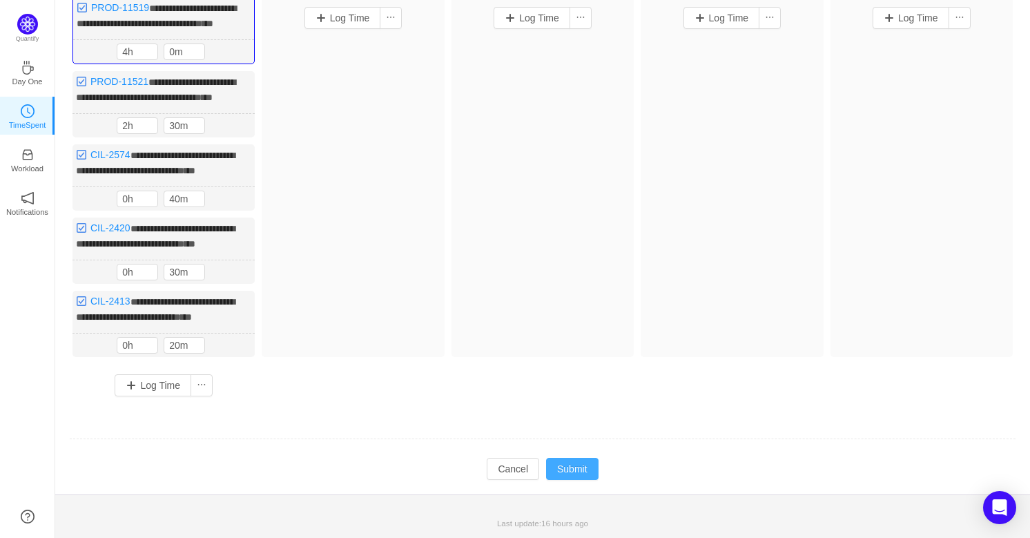
click at [577, 463] on button "Submit" at bounding box center [572, 469] width 52 height 22
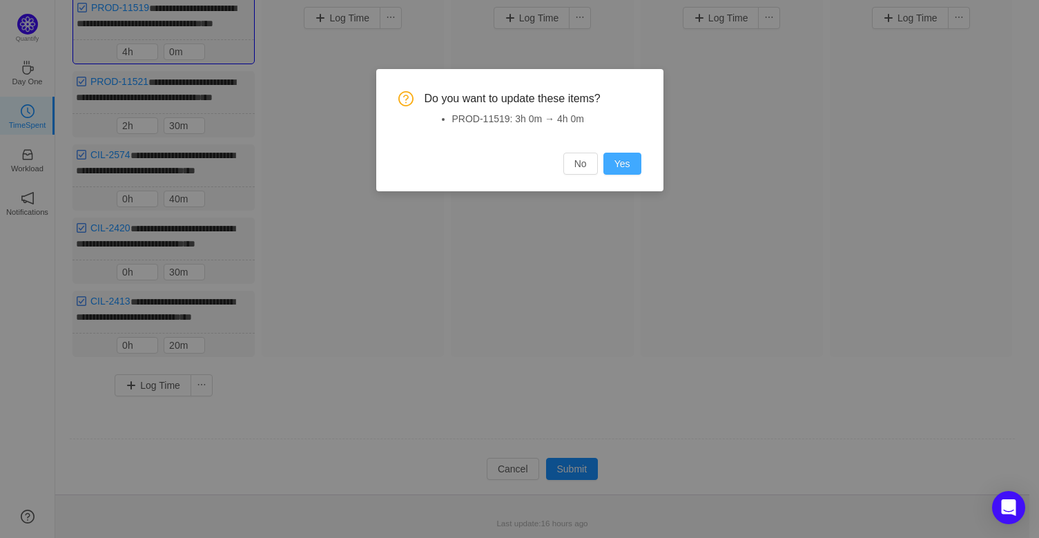
click at [621, 160] on button "Yes" at bounding box center [622, 164] width 38 height 22
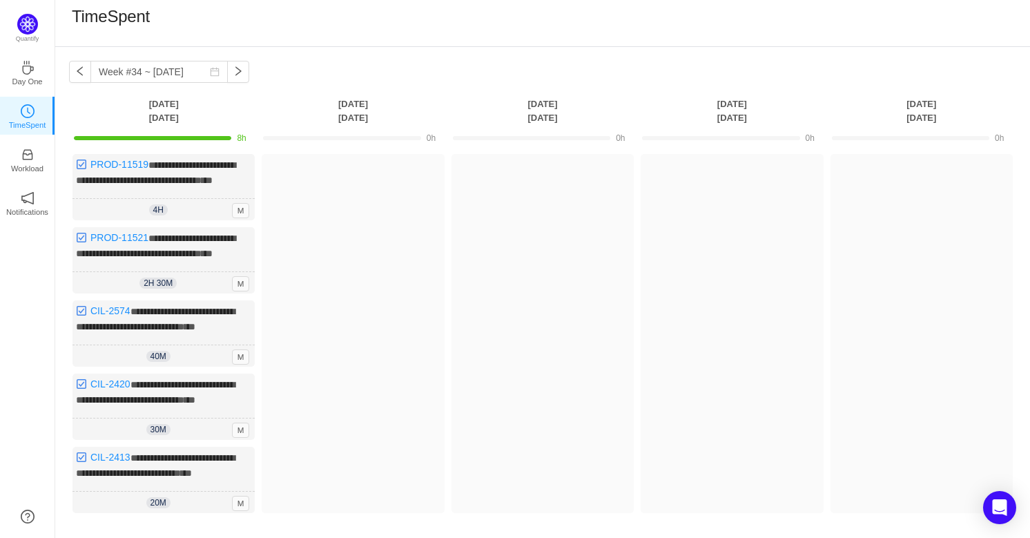
scroll to position [0, 0]
